Goal: Transaction & Acquisition: Register for event/course

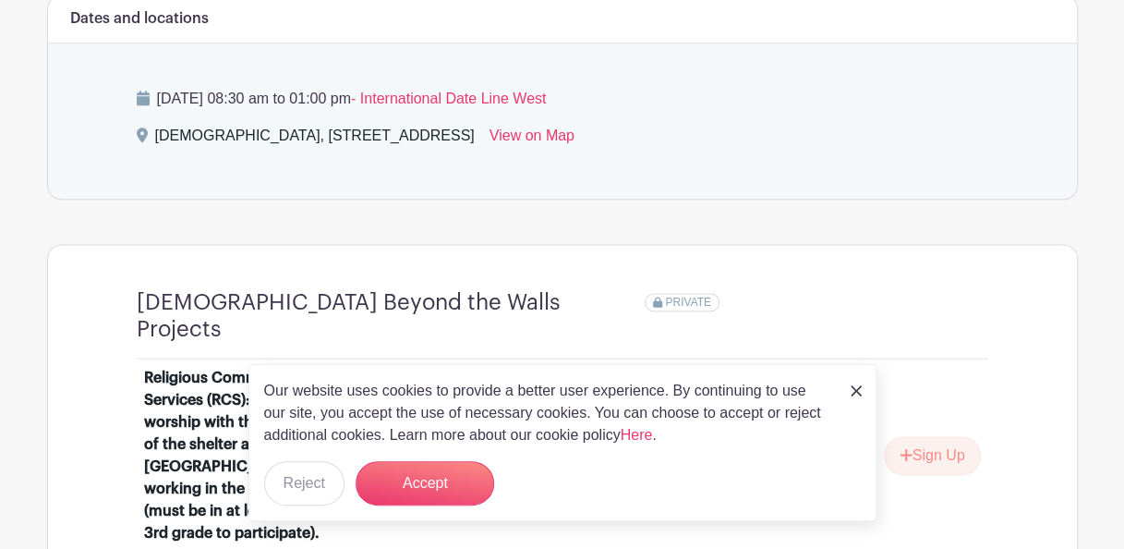
scroll to position [1030, 0]
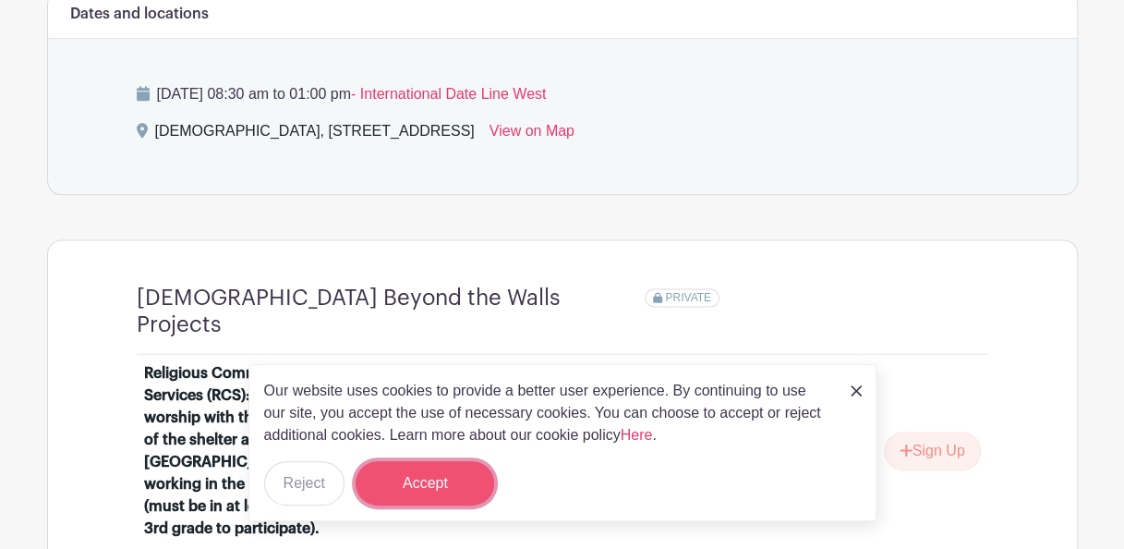
click at [456, 482] on button "Accept" at bounding box center [425, 483] width 139 height 44
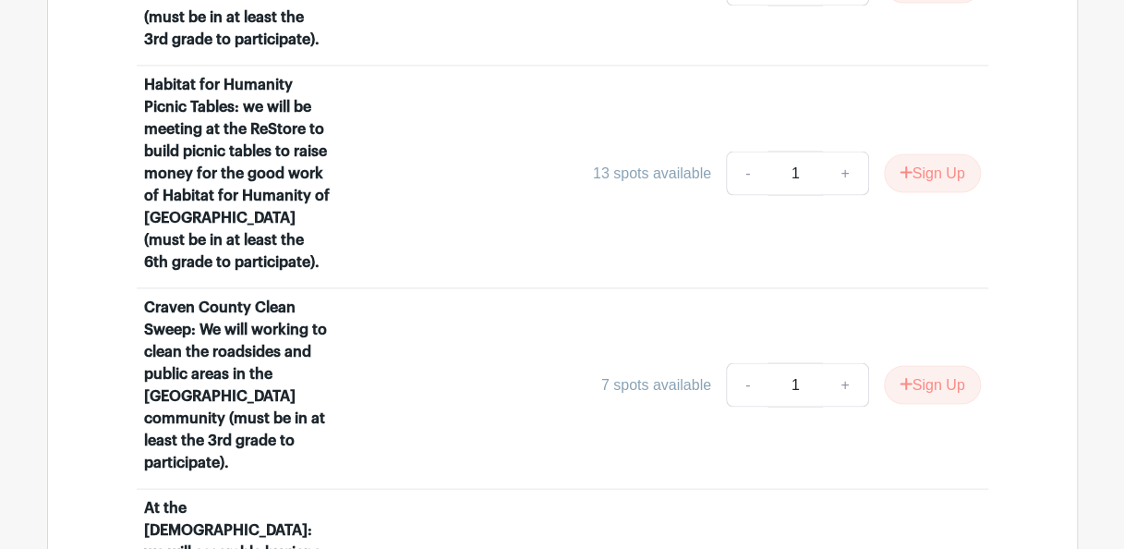
scroll to position [1668, 0]
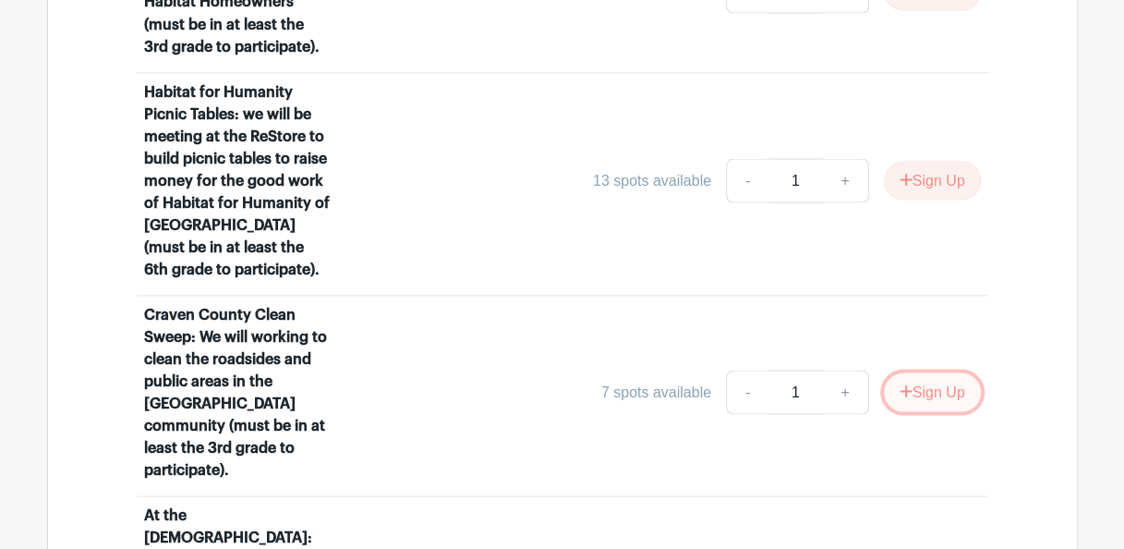
click at [950, 372] on button "Sign Up" at bounding box center [932, 391] width 97 height 39
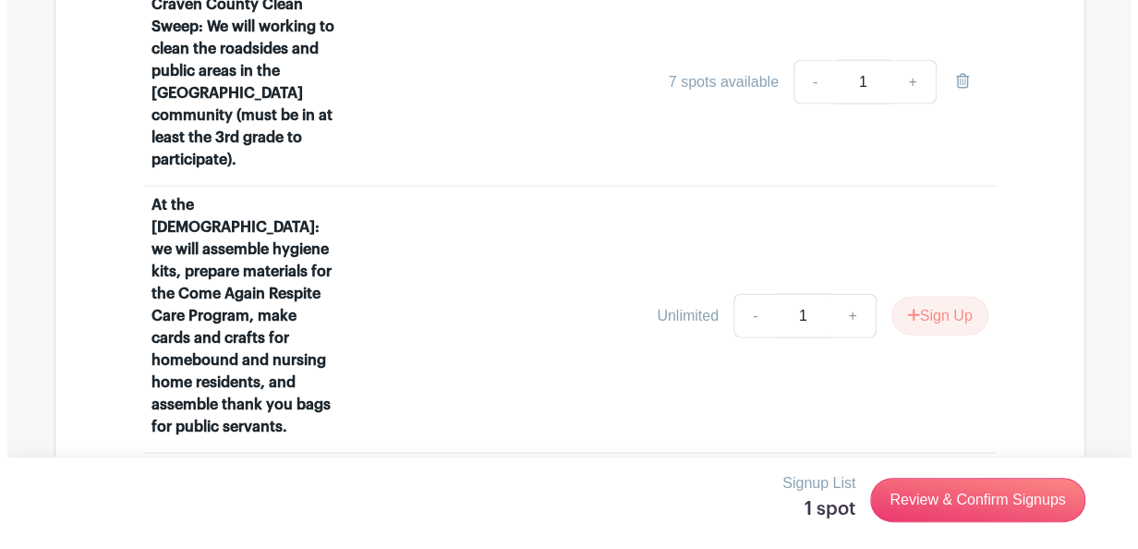
scroll to position [1966, 0]
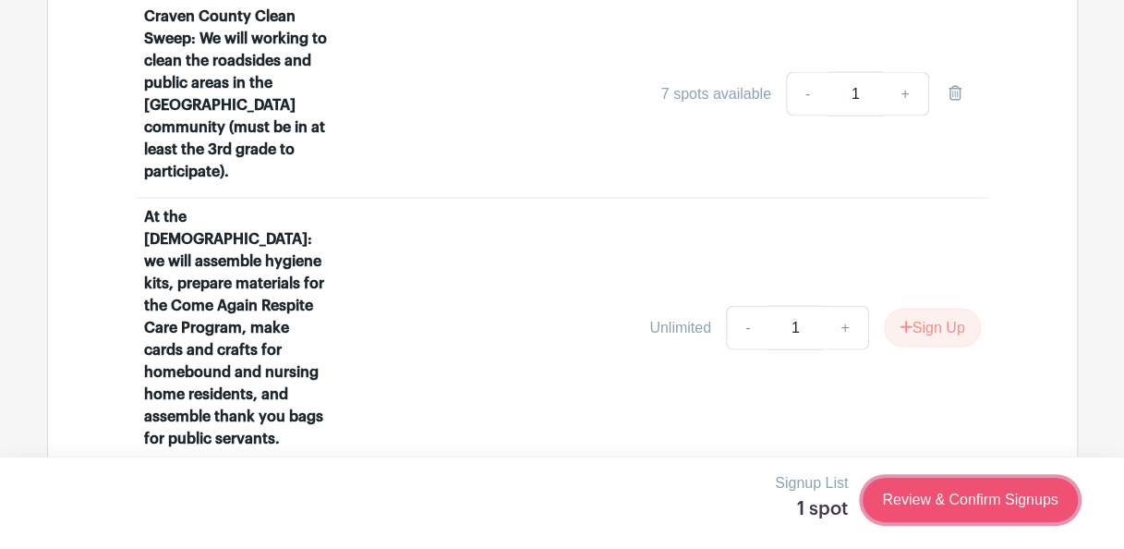
click at [997, 499] on link "Review & Confirm Signups" at bounding box center [970, 500] width 214 height 44
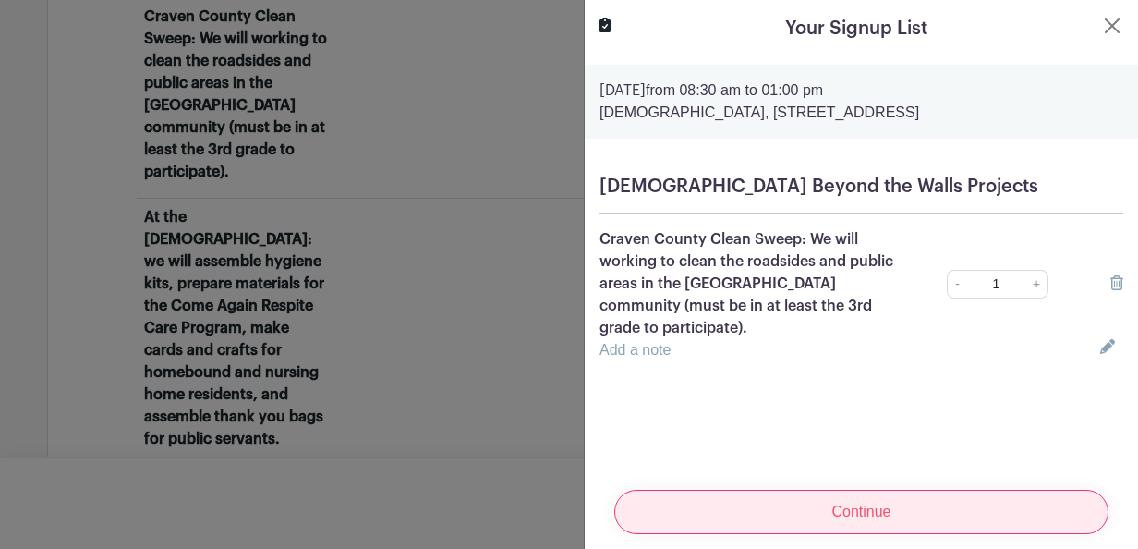
click at [915, 499] on input "Continue" at bounding box center [861, 512] width 494 height 44
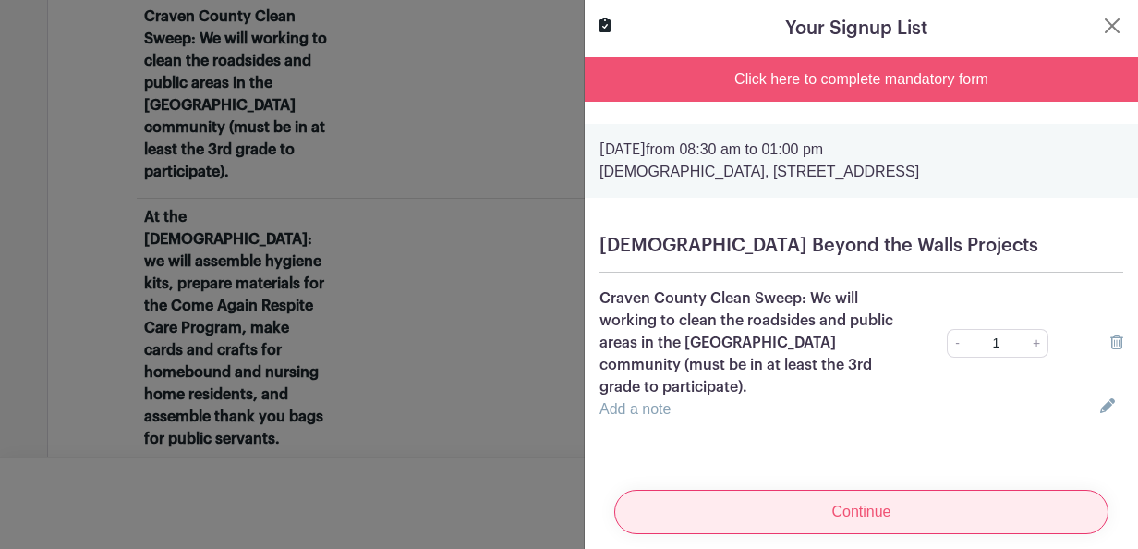
click at [915, 503] on input "Continue" at bounding box center [861, 512] width 494 height 44
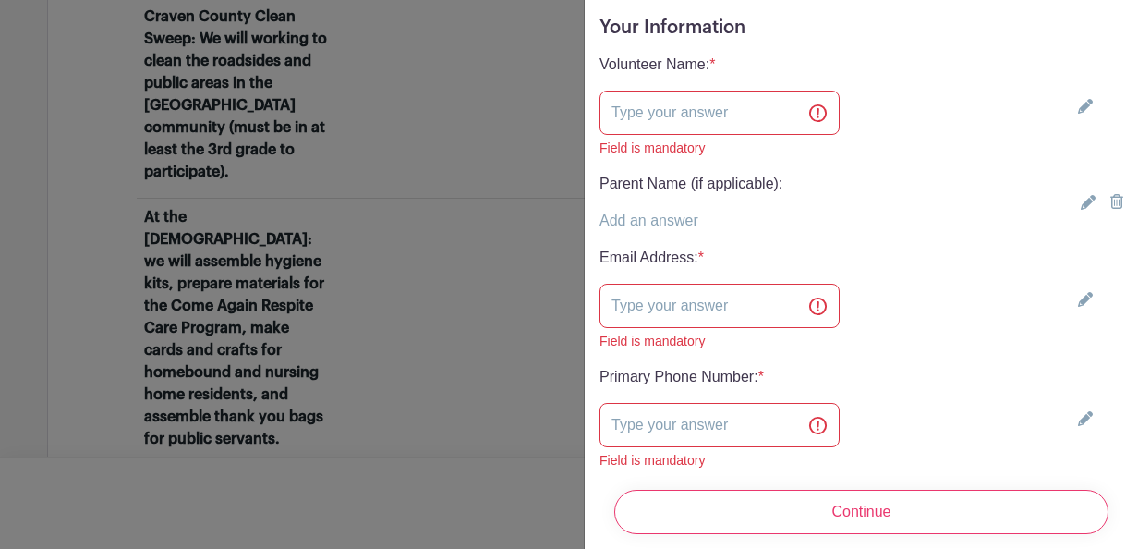
scroll to position [519, 0]
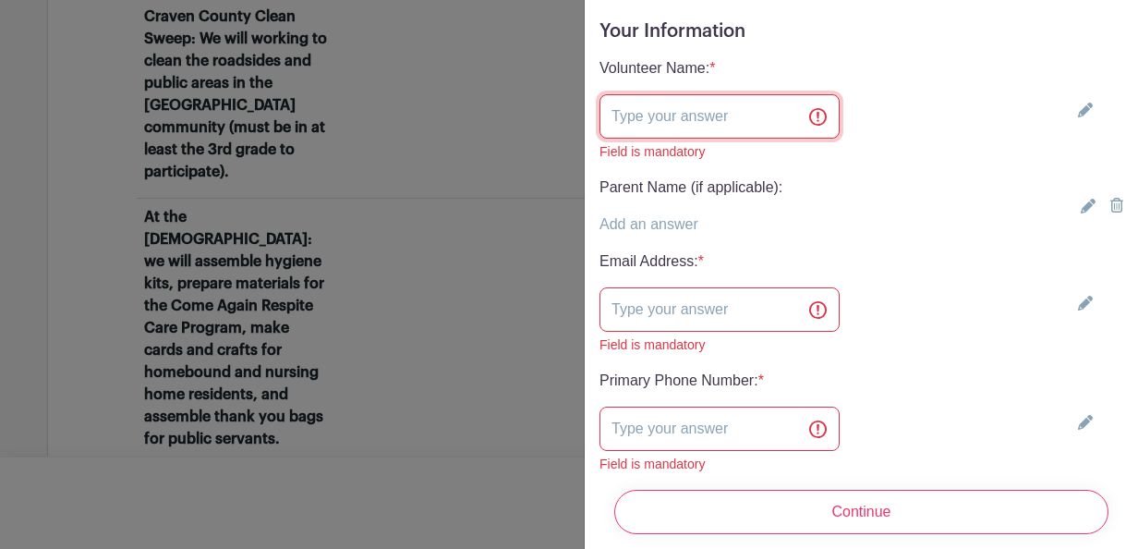
click at [728, 116] on input "text" at bounding box center [720, 116] width 240 height 44
type input "[PERSON_NAME] Maple"
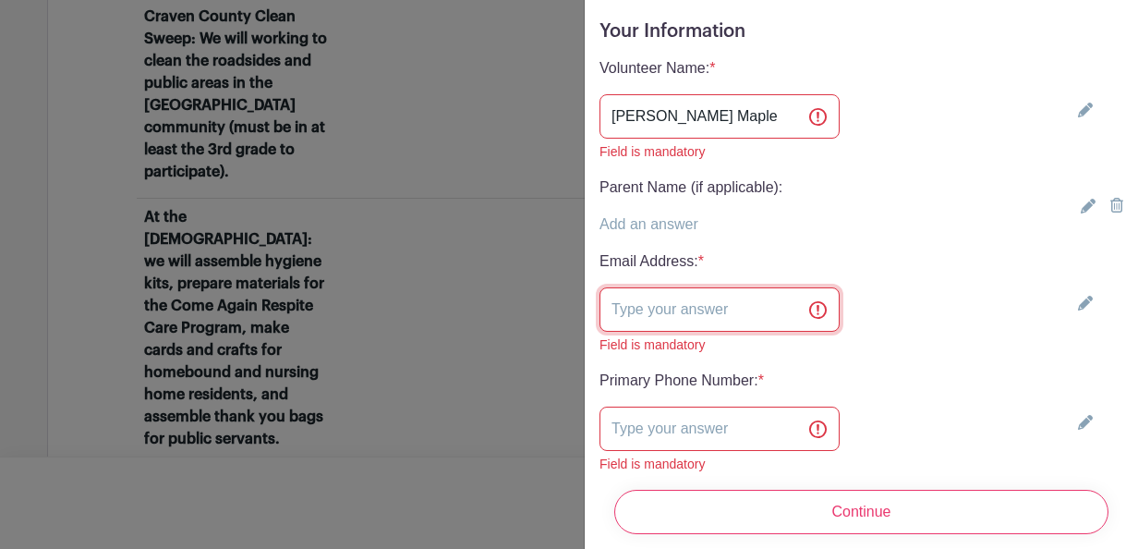
click at [651, 297] on input "text" at bounding box center [720, 309] width 240 height 44
type input "[EMAIL_ADDRESS][DOMAIN_NAME]"
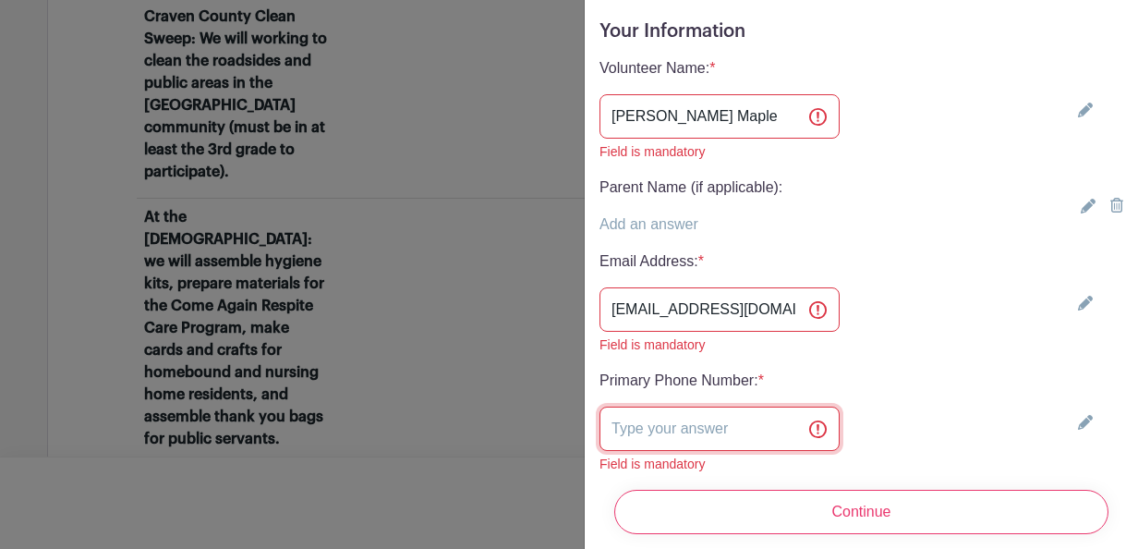
click at [619, 422] on input "text" at bounding box center [720, 428] width 240 height 44
type input "[PHONE_NUMBER]"
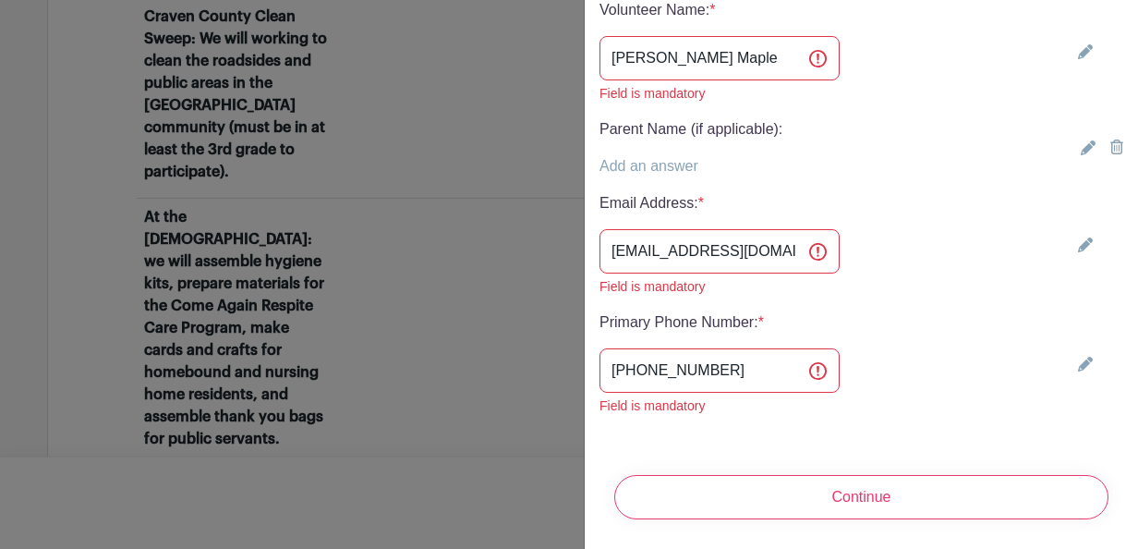
scroll to position [589, 0]
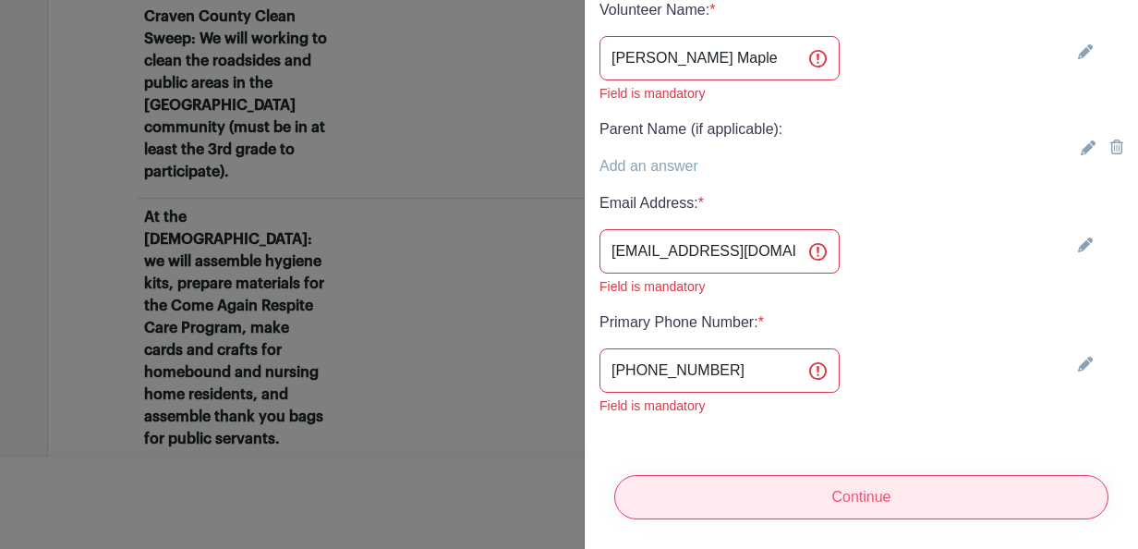
click at [940, 486] on input "Continue" at bounding box center [861, 497] width 494 height 44
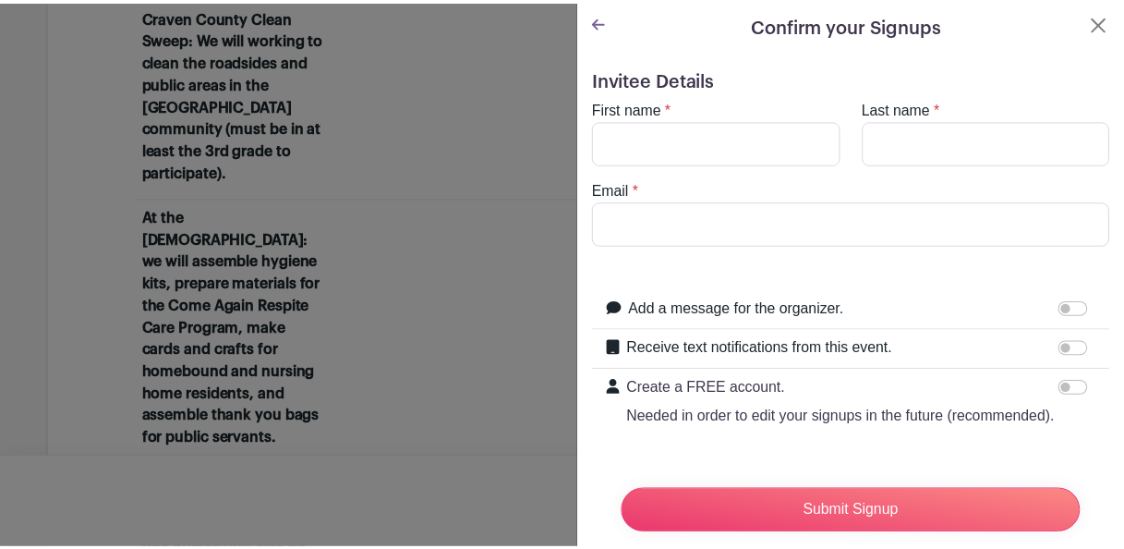
scroll to position [0, 0]
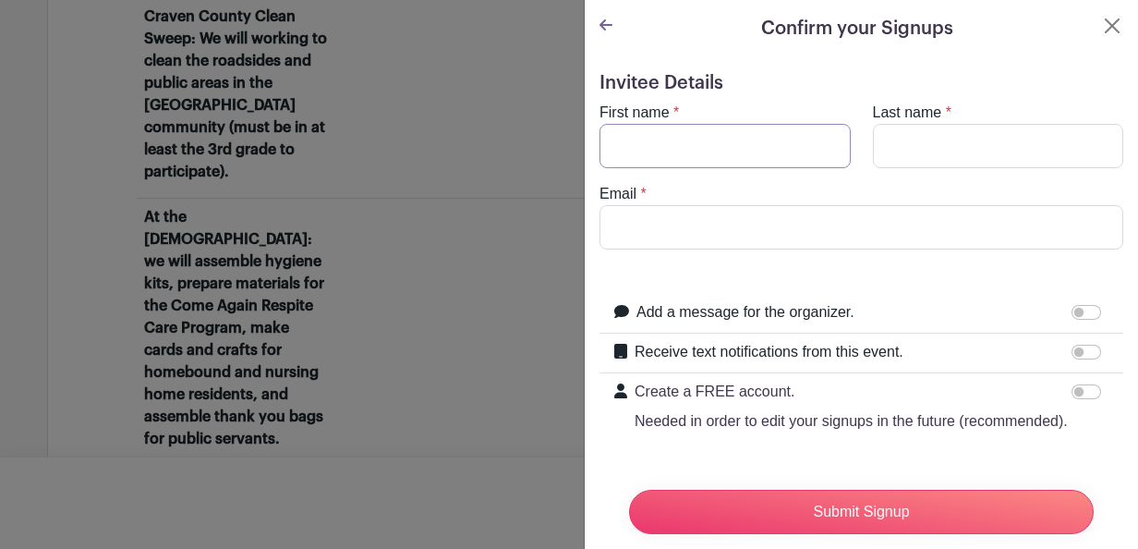
click at [733, 152] on input "First name" at bounding box center [725, 146] width 251 height 44
type input "[PERSON_NAME]"
click at [882, 147] on input "Last name" at bounding box center [998, 146] width 251 height 44
type input "Maple"
click at [727, 236] on input "Email" at bounding box center [862, 227] width 524 height 44
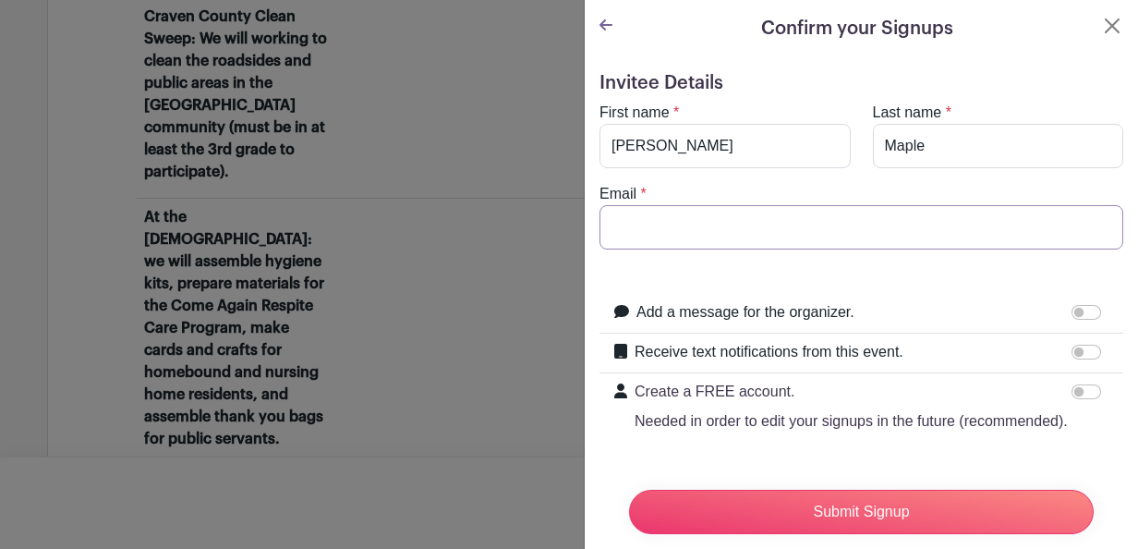
type input "[EMAIL_ADDRESS][DOMAIN_NAME]"
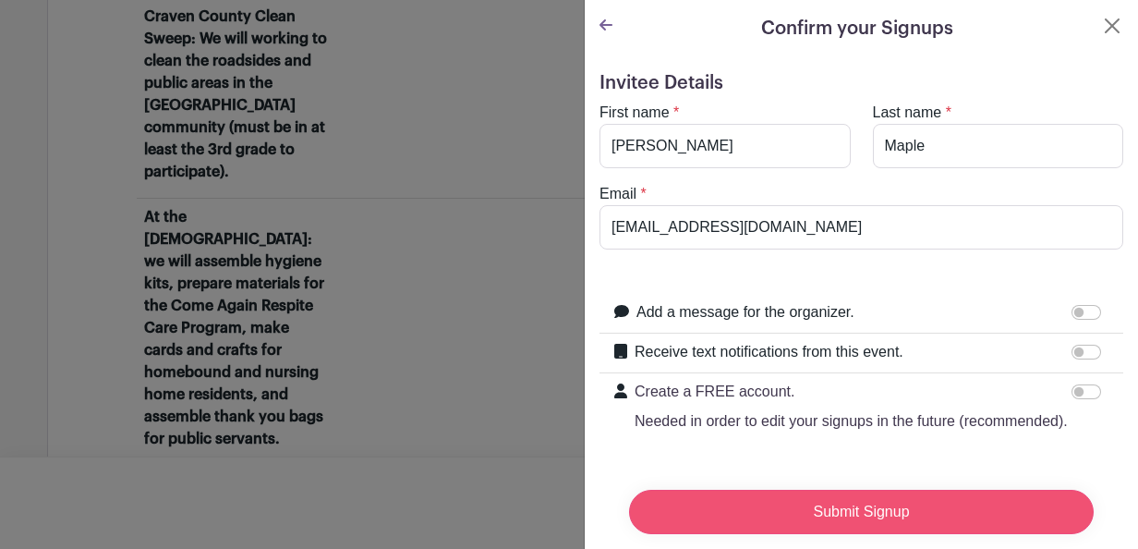
click at [878, 501] on input "Submit Signup" at bounding box center [861, 512] width 465 height 44
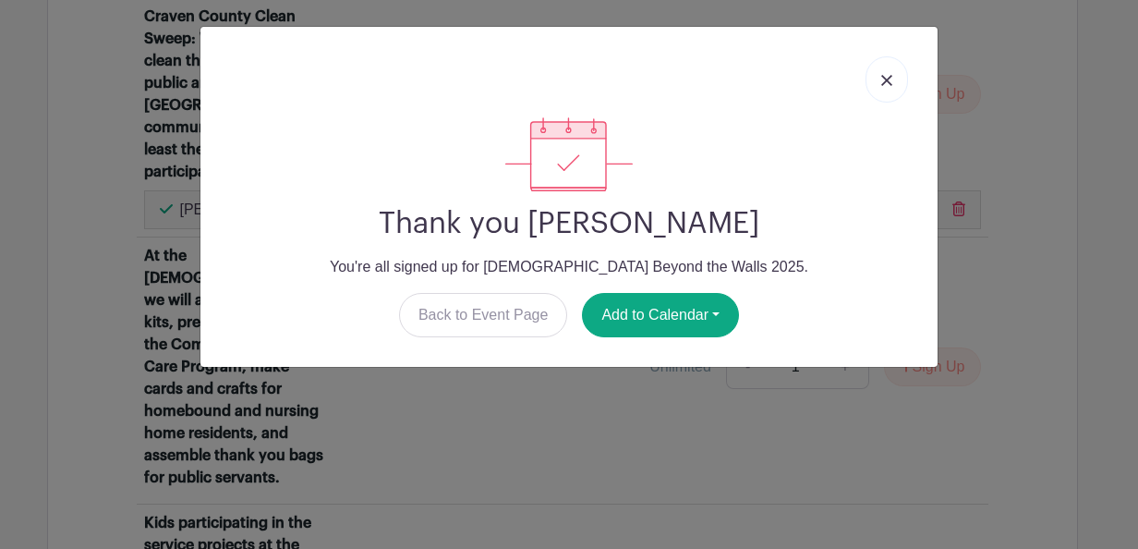
click at [885, 81] on img at bounding box center [886, 80] width 11 height 11
